Goal: Information Seeking & Learning: Learn about a topic

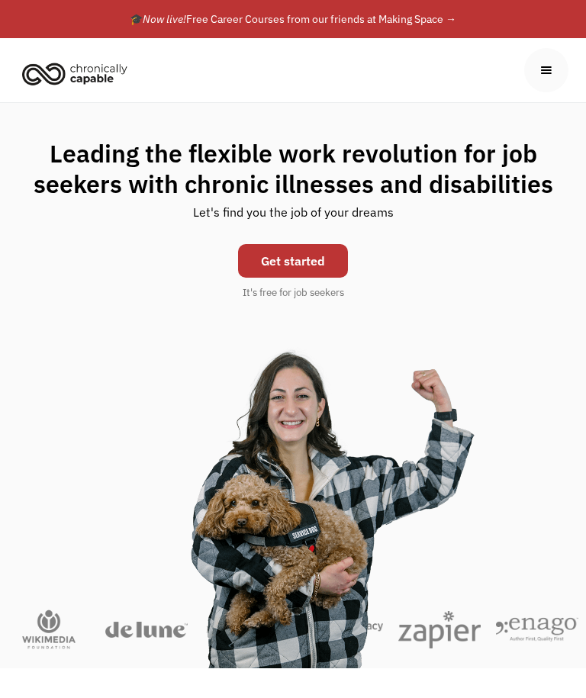
click at [300, 270] on link "Get started" at bounding box center [293, 261] width 110 height 34
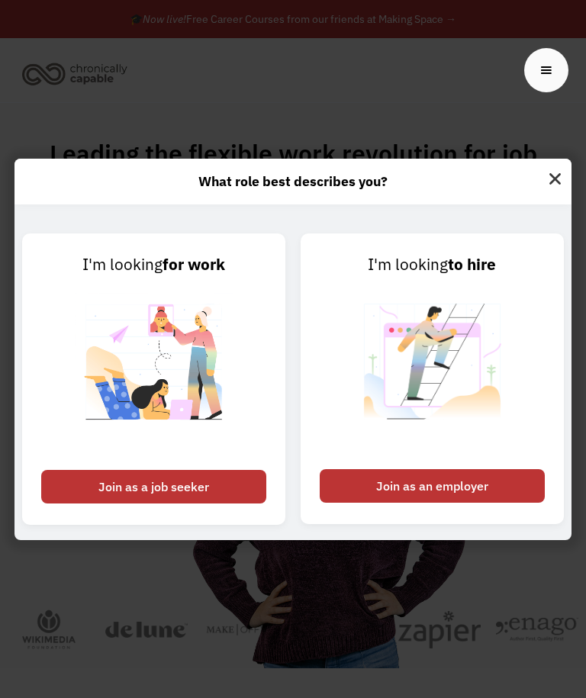
click at [175, 393] on img at bounding box center [153, 370] width 157 height 185
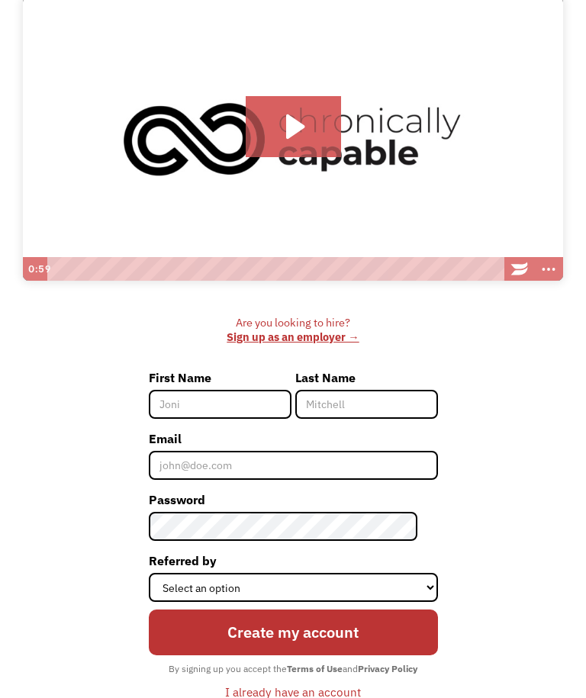
scroll to position [188, 0]
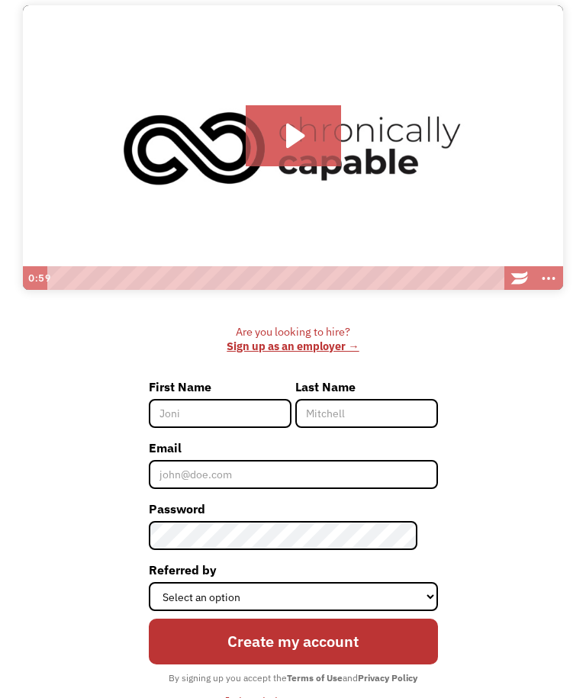
click at [561, 85] on img at bounding box center [293, 147] width 540 height 285
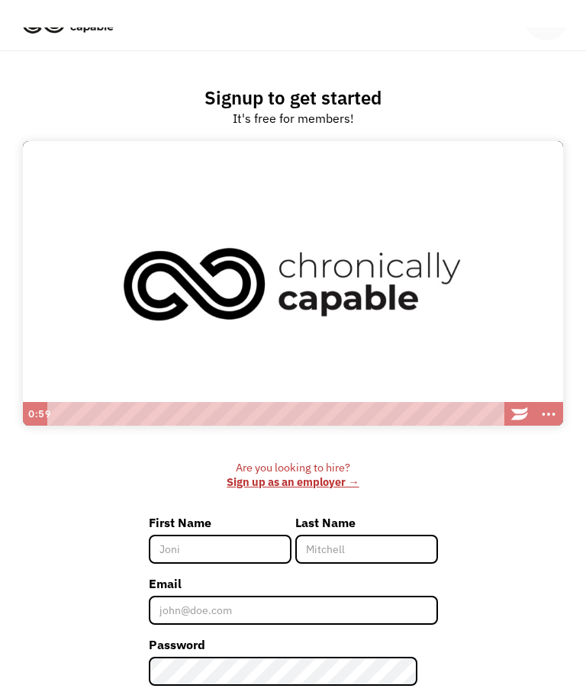
scroll to position [0, 0]
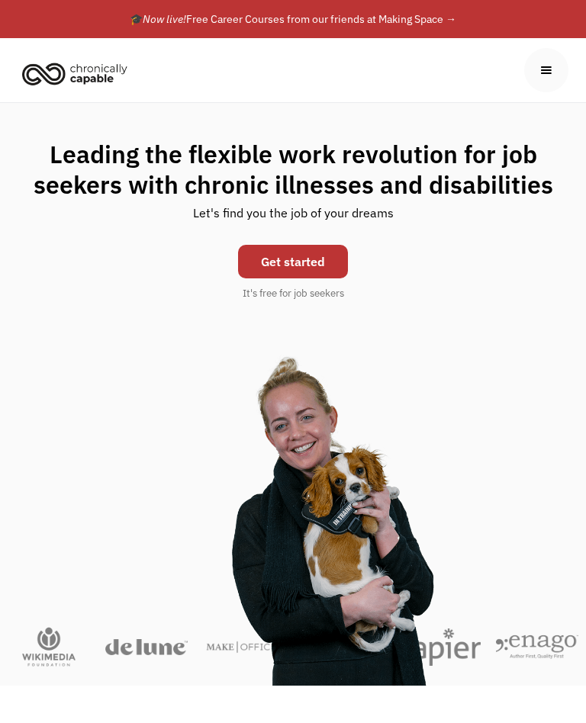
click at [542, 64] on div "menu" at bounding box center [546, 70] width 17 height 17
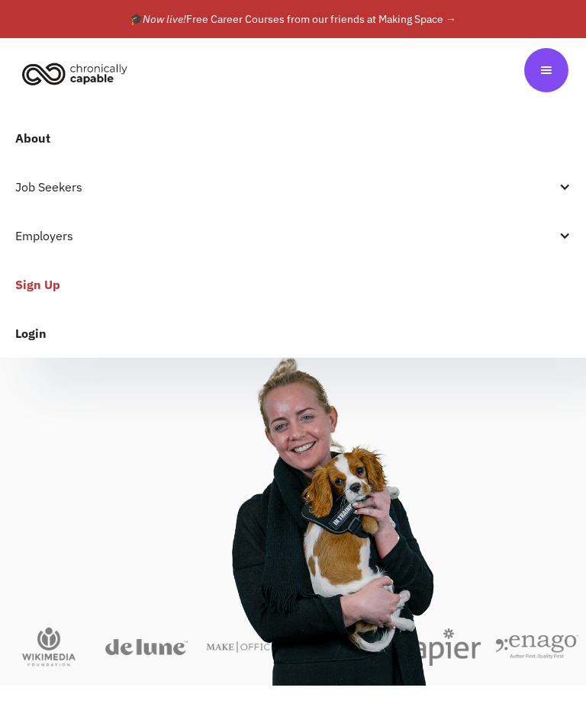
click at [549, 185] on div "Job Seekers" at bounding box center [285, 187] width 540 height 18
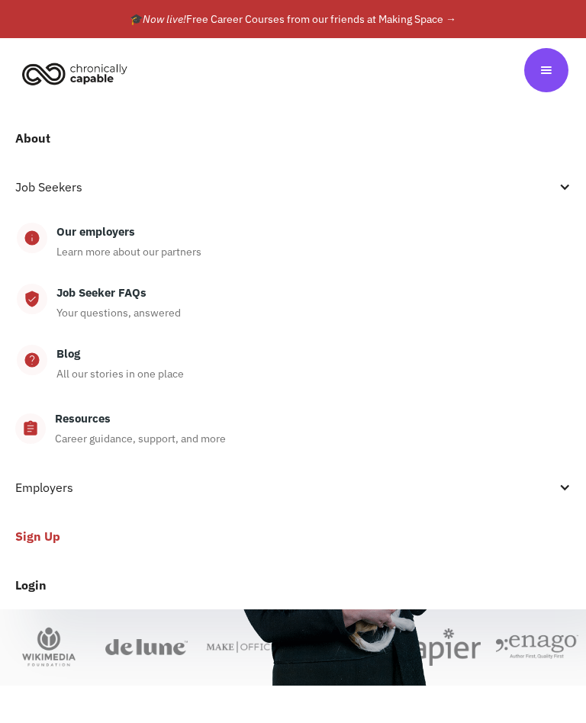
click at [117, 298] on div "Job Seeker FAQs" at bounding box center [101, 293] width 90 height 18
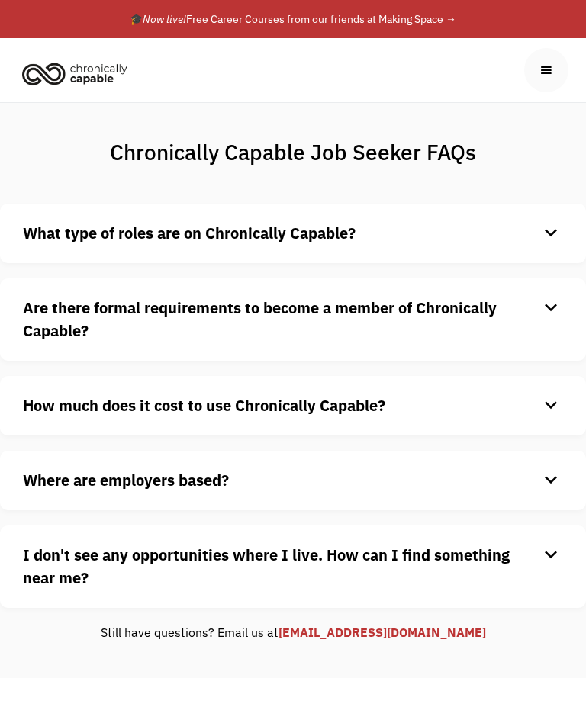
click at [484, 216] on div "What type of roles are on Chronically Capable? keyboard_arrow_down We offer a r…" at bounding box center [293, 234] width 586 height 60
click at [462, 253] on div "What type of roles are on Chronically Capable? keyboard_arrow_down We offer a r…" at bounding box center [293, 234] width 586 height 60
click at [546, 240] on div "keyboard_arrow_down" at bounding box center [551, 233] width 24 height 23
